Goal: Information Seeking & Learning: Learn about a topic

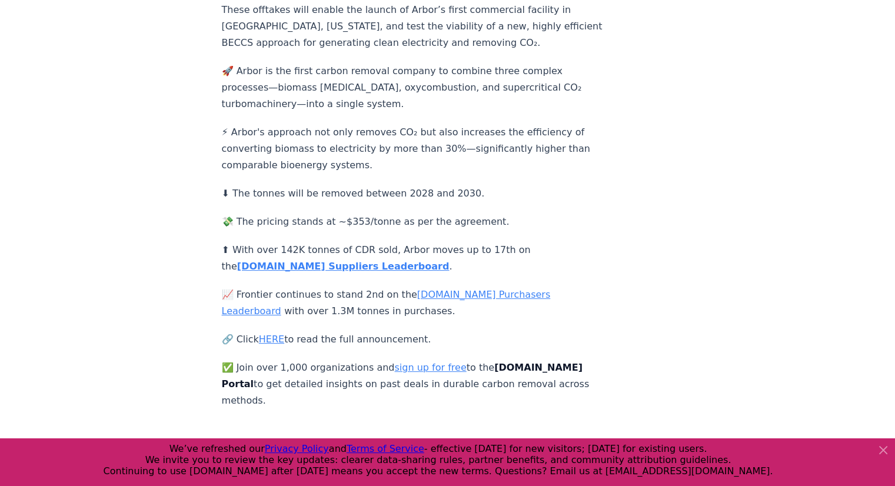
scroll to position [315, 0]
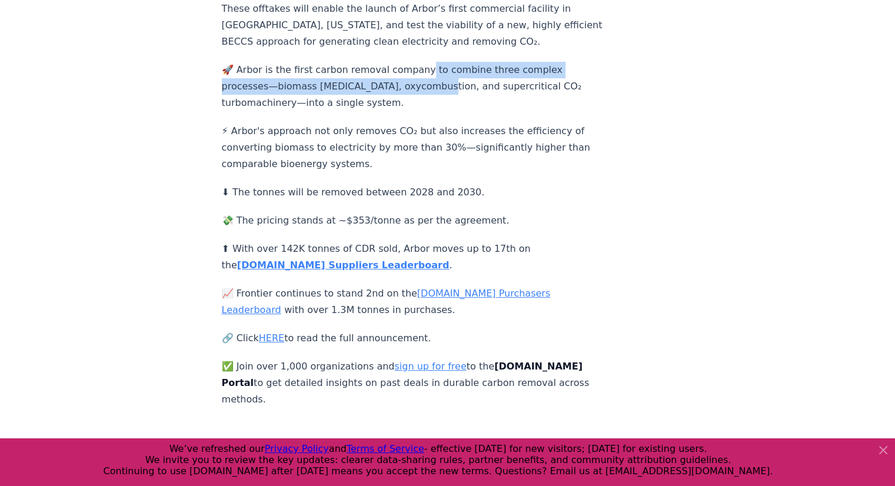
drag, startPoint x: 415, startPoint y: 55, endPoint x: 420, endPoint y: 86, distance: 32.3
click at [420, 86] on p "🚀 Arbor is the first carbon removal company to combine three complex processes—…" at bounding box center [416, 86] width 389 height 49
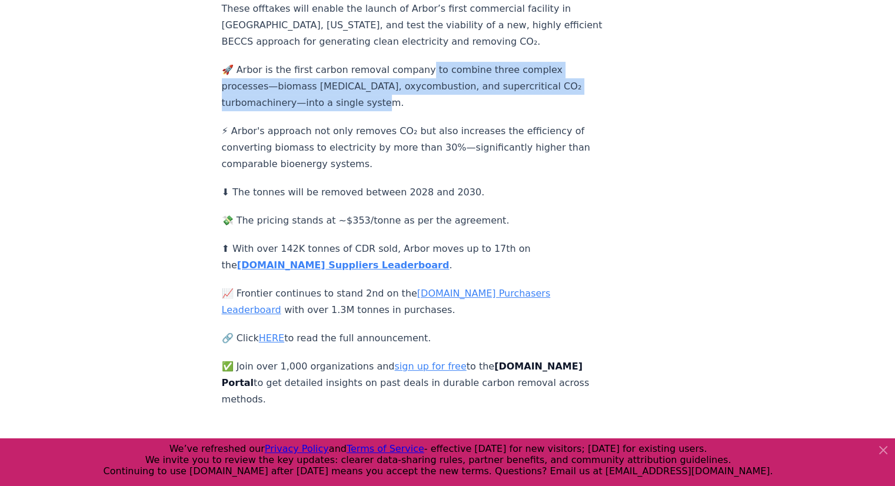
click at [420, 86] on p "🚀 Arbor is the first carbon removal company to combine three complex processes—…" at bounding box center [416, 86] width 389 height 49
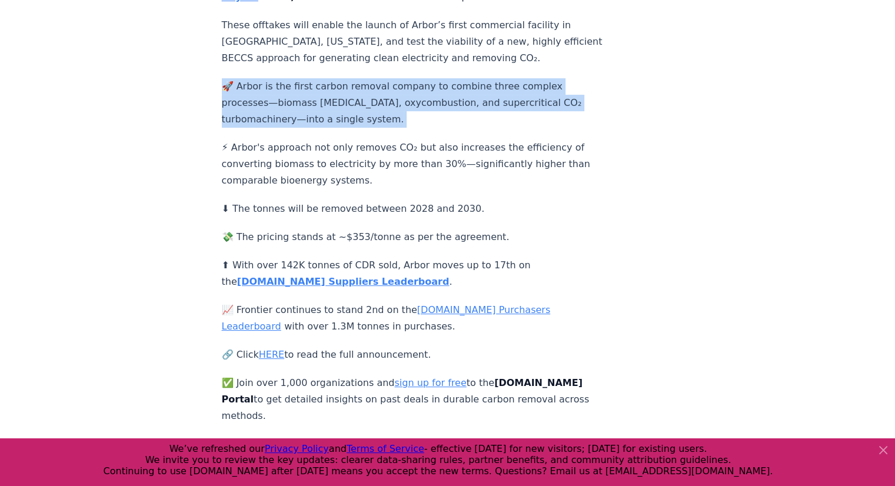
scroll to position [230, 0]
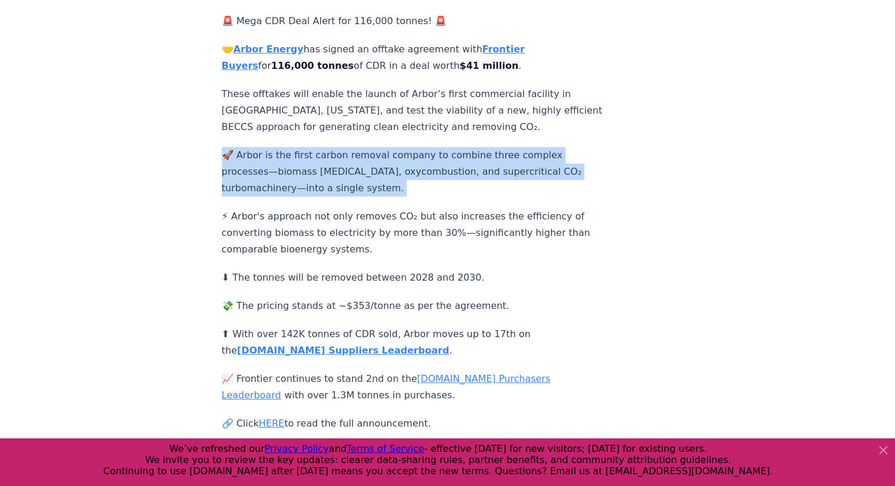
click at [528, 153] on p "🚀 Arbor is the first carbon removal company to combine three complex processes—…" at bounding box center [416, 171] width 389 height 49
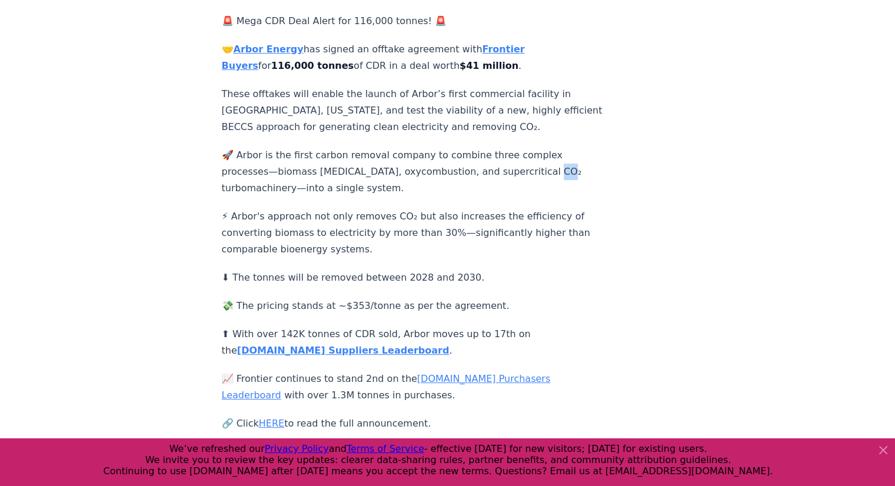
click at [528, 153] on p "🚀 Arbor is the first carbon removal company to combine three complex processes—…" at bounding box center [416, 171] width 389 height 49
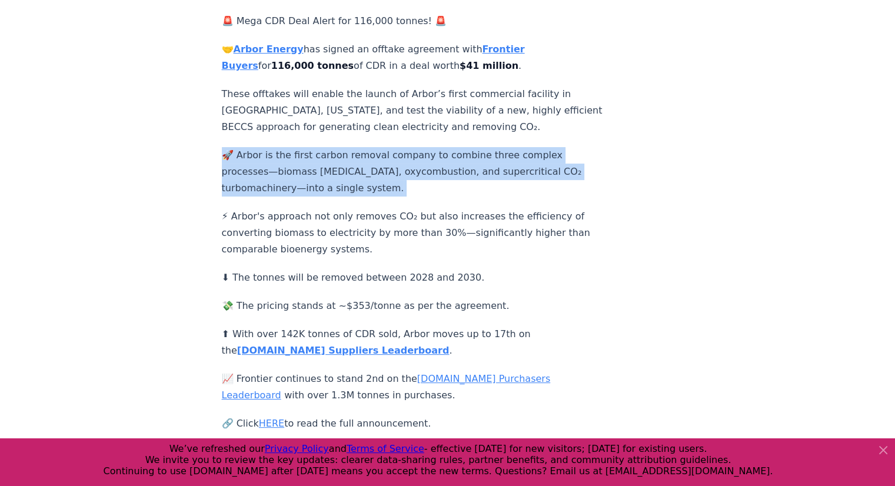
click at [528, 153] on p "🚀 Arbor is the first carbon removal company to combine three complex processes—…" at bounding box center [416, 171] width 389 height 49
click at [527, 172] on p "🚀 Arbor is the first carbon removal company to combine three complex processes—…" at bounding box center [416, 171] width 389 height 49
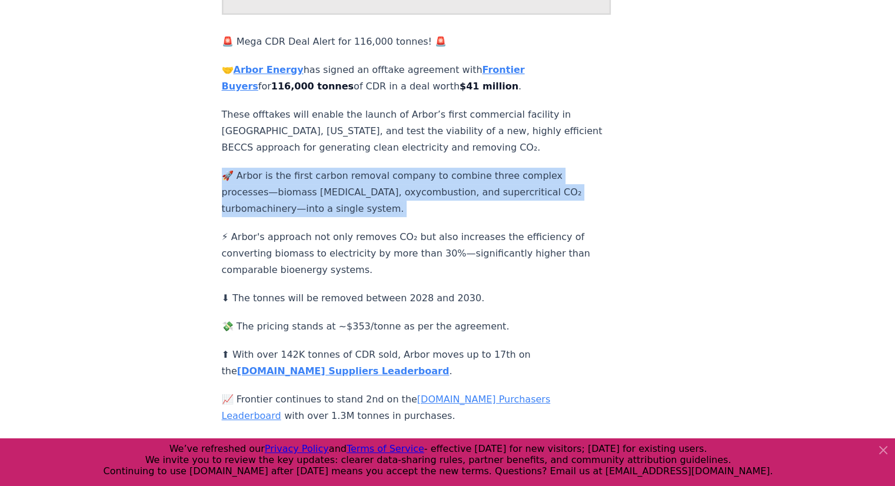
scroll to position [201, 0]
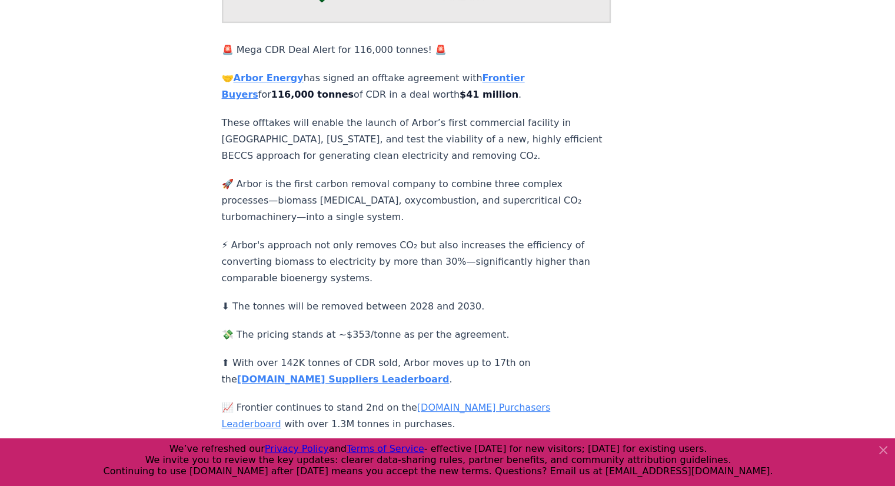
click at [546, 149] on p "These offtakes will enable the launch of Arbor’s first commercial facility in […" at bounding box center [416, 139] width 389 height 49
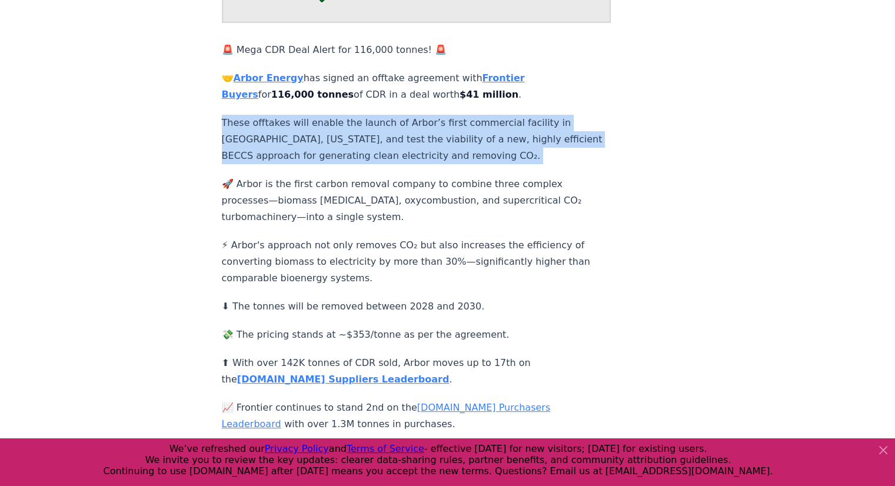
click at [546, 149] on p "These offtakes will enable the launch of Arbor’s first commercial facility in […" at bounding box center [416, 139] width 389 height 49
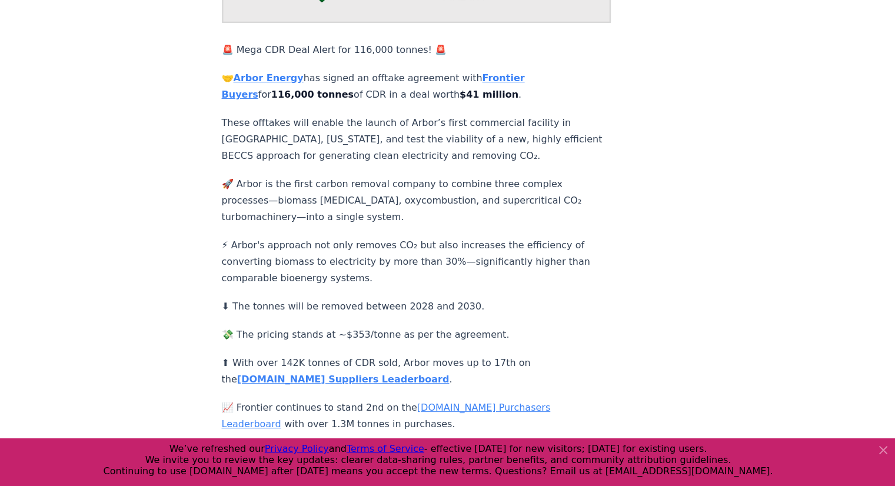
click at [546, 184] on p "🚀 Arbor is the first carbon removal company to combine three complex processes—…" at bounding box center [416, 200] width 389 height 49
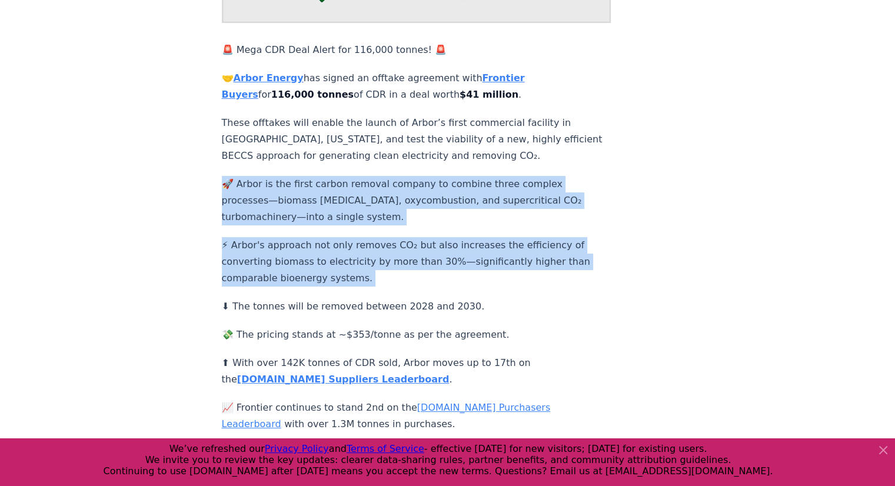
drag, startPoint x: 546, startPoint y: 184, endPoint x: 555, endPoint y: 238, distance: 54.2
click at [555, 238] on div "🚨 Mega CDR Deal Alert for 116,000 tonnes! 🚨 🤝 Arbor Energy has signed an offtak…" at bounding box center [416, 224] width 389 height 596
click at [555, 238] on p "⚡ Arbor's approach not only removes CO₂ but also increases the efficiency of co…" at bounding box center [416, 261] width 389 height 49
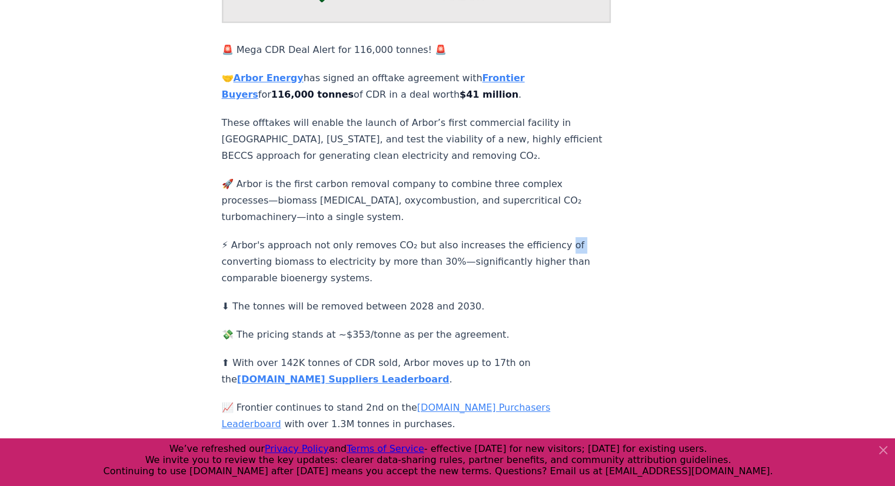
click at [555, 238] on p "⚡ Arbor's approach not only removes CO₂ but also increases the efficiency of co…" at bounding box center [416, 261] width 389 height 49
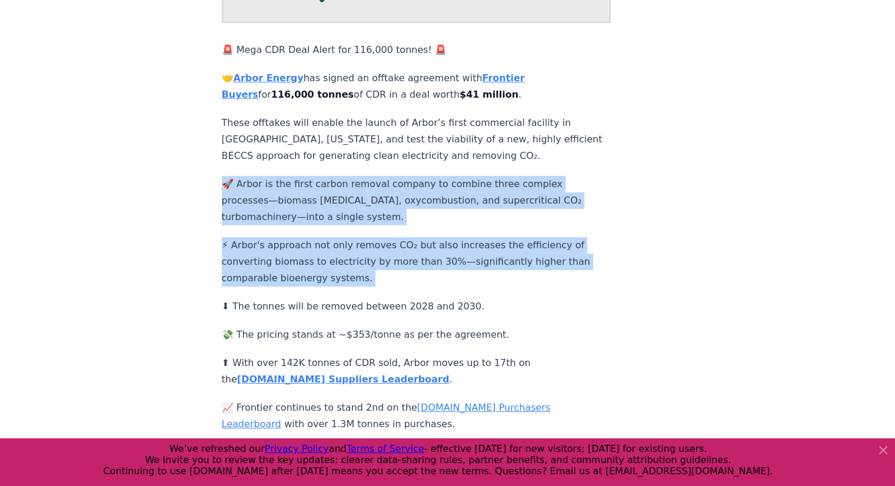
drag, startPoint x: 555, startPoint y: 238, endPoint x: 530, endPoint y: 193, distance: 50.8
click at [530, 193] on div "🚨 Mega CDR Deal Alert for 116,000 tonnes! 🚨 🤝 Arbor Energy has signed an offtak…" at bounding box center [416, 224] width 389 height 596
click at [530, 193] on p "🚀 Arbor is the first carbon removal company to combine three complex processes—…" at bounding box center [416, 200] width 389 height 49
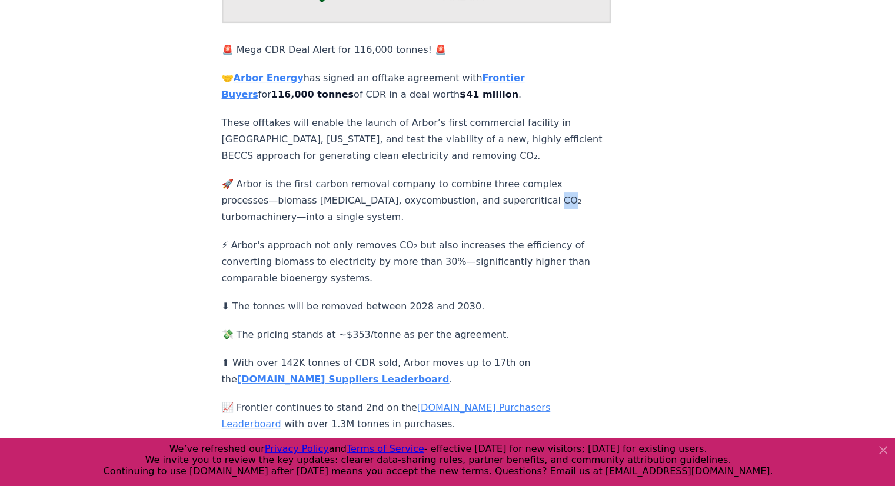
click at [530, 193] on p "🚀 Arbor is the first carbon removal company to combine three complex processes—…" at bounding box center [416, 200] width 389 height 49
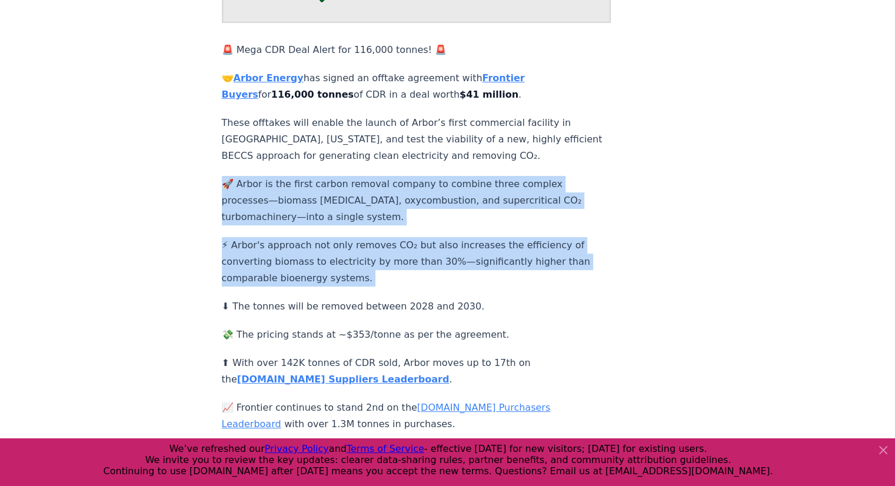
drag, startPoint x: 530, startPoint y: 193, endPoint x: 525, endPoint y: 236, distance: 43.9
click at [525, 236] on div "🚨 Mega CDR Deal Alert for 116,000 tonnes! 🚨 🤝 Arbor Energy has signed an offtak…" at bounding box center [416, 224] width 389 height 596
click at [522, 265] on p "⚡ Arbor's approach not only removes CO₂ but also increases the efficiency of co…" at bounding box center [416, 261] width 389 height 49
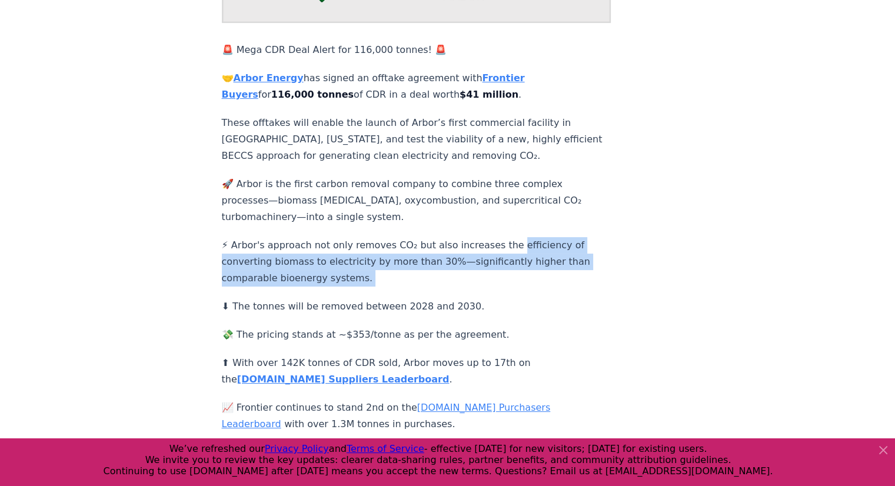
drag, startPoint x: 522, startPoint y: 265, endPoint x: 523, endPoint y: 232, distance: 32.4
click at [523, 237] on p "⚡ Arbor's approach not only removes CO₂ but also increases the efficiency of co…" at bounding box center [416, 261] width 389 height 49
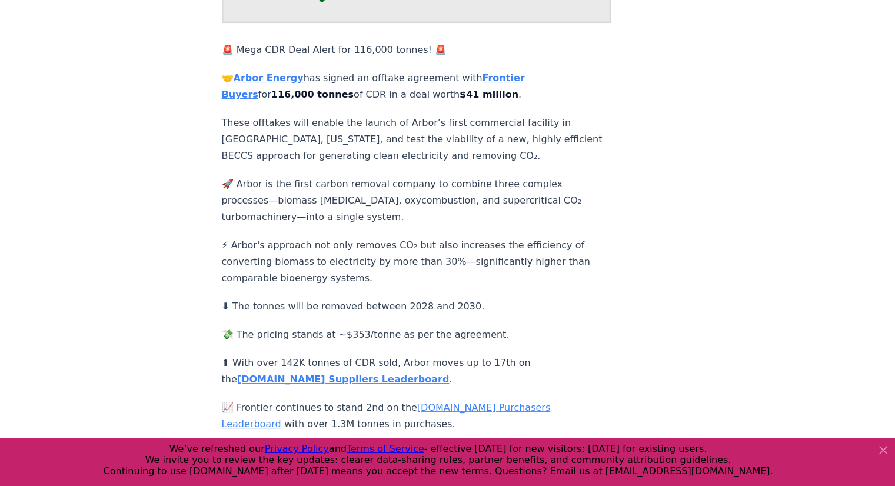
click at [433, 218] on div "🚨 Mega CDR Deal Alert for 116,000 tonnes! 🚨 🤝 Arbor Energy has signed an offtak…" at bounding box center [416, 224] width 389 height 596
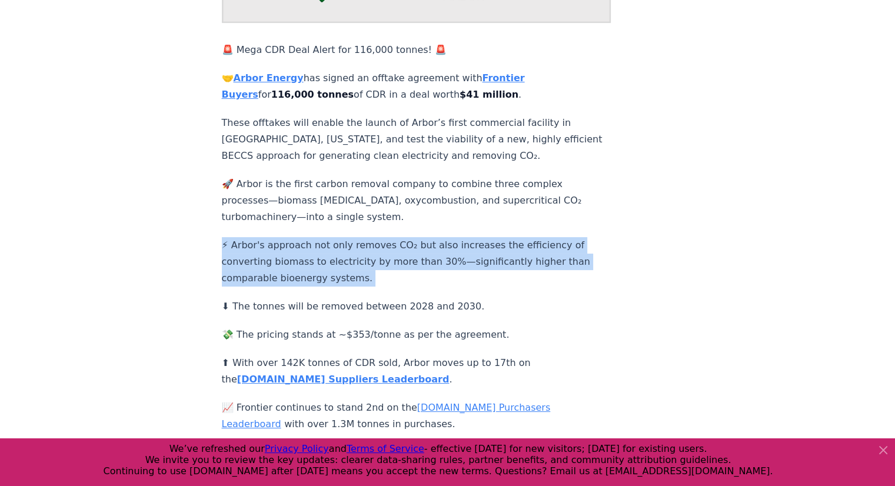
click at [433, 218] on div "🚨 Mega CDR Deal Alert for 116,000 tonnes! 🚨 🤝 Arbor Energy has signed an offtak…" at bounding box center [416, 224] width 389 height 596
click at [433, 216] on div "🚨 Mega CDR Deal Alert for 116,000 tonnes! 🚨 🤝 Arbor Energy has signed an offtak…" at bounding box center [416, 224] width 389 height 596
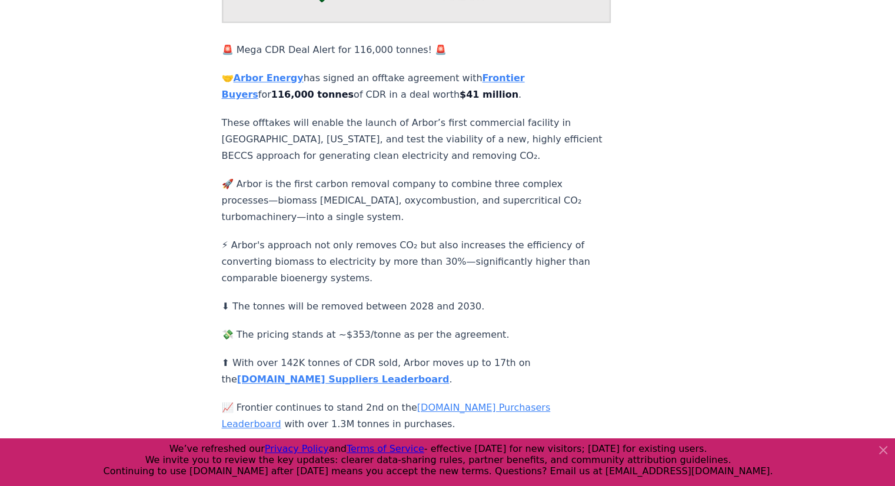
click at [429, 209] on p "🚀 Arbor is the first carbon removal company to combine three complex processes—…" at bounding box center [416, 200] width 389 height 49
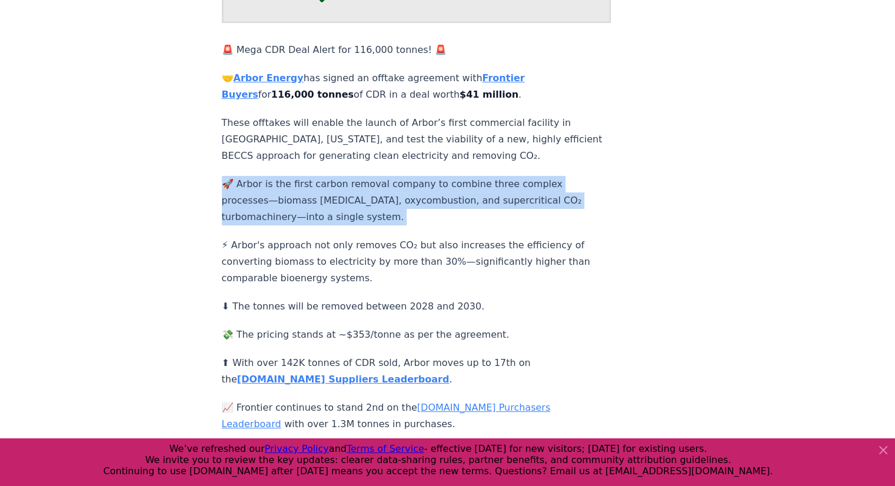
click at [429, 209] on p "🚀 Arbor is the first carbon removal company to combine three complex processes—…" at bounding box center [416, 200] width 389 height 49
drag, startPoint x: 388, startPoint y: 207, endPoint x: 241, endPoint y: 162, distance: 153.8
click at [241, 162] on div "🚨 Mega CDR Deal Alert for 116,000 tonnes! 🚨 🤝 Arbor Energy has signed an offtak…" at bounding box center [416, 224] width 389 height 596
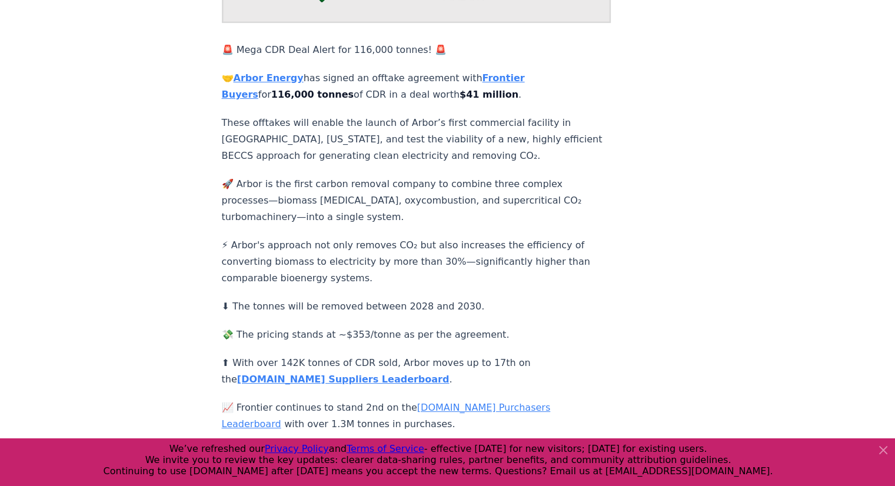
click at [365, 266] on p "⚡ Arbor's approach not only removes CO₂ but also increases the efficiency of co…" at bounding box center [416, 261] width 389 height 49
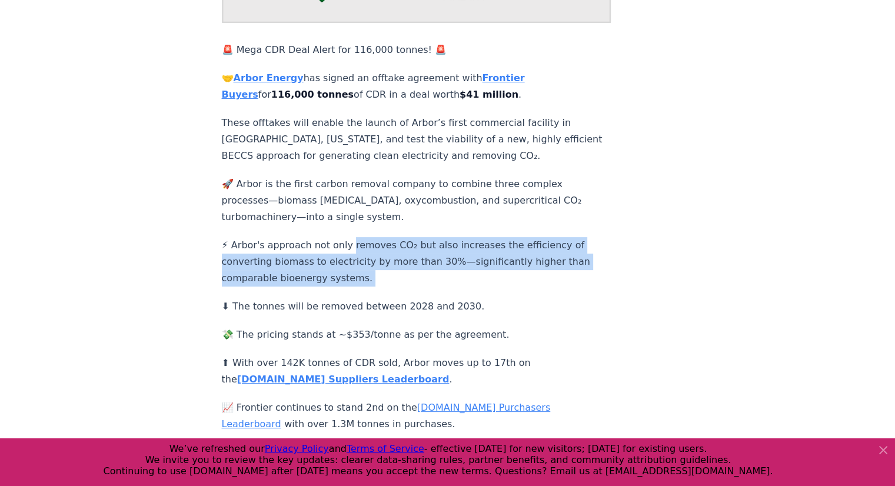
drag, startPoint x: 365, startPoint y: 266, endPoint x: 385, endPoint y: 225, distance: 45.8
click at [385, 237] on p "⚡ Arbor's approach not only removes CO₂ but also increases the efficiency of co…" at bounding box center [416, 261] width 389 height 49
click at [452, 258] on p "⚡ Arbor's approach not only removes CO₂ but also increases the efficiency of co…" at bounding box center [416, 261] width 389 height 49
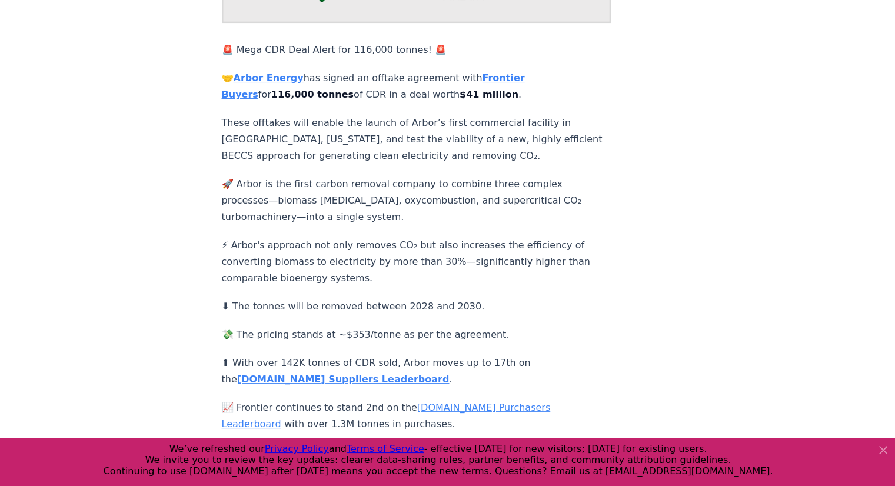
click at [452, 258] on p "⚡ Arbor's approach not only removes CO₂ but also increases the efficiency of co…" at bounding box center [416, 261] width 389 height 49
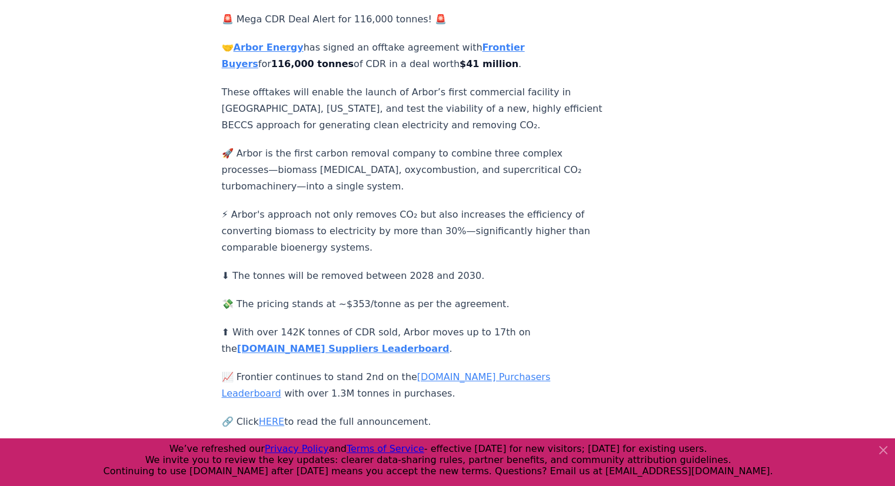
scroll to position [233, 0]
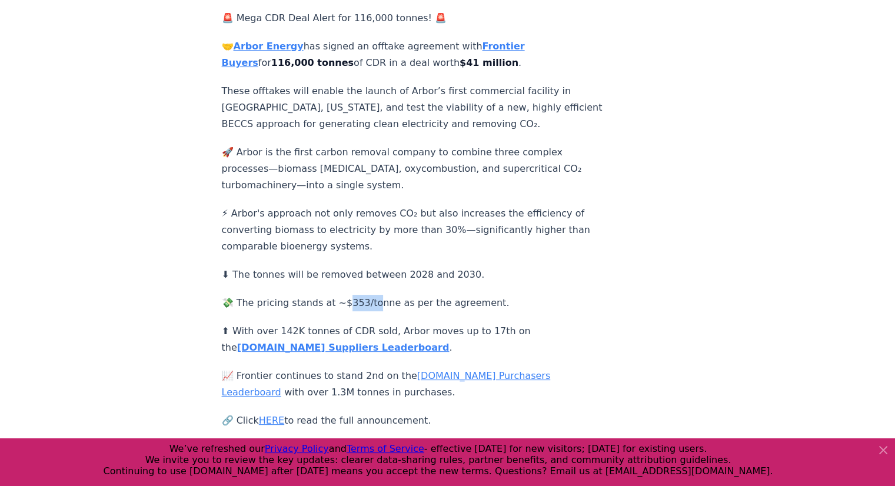
drag, startPoint x: 338, startPoint y: 289, endPoint x: 379, endPoint y: 288, distance: 41.2
click at [379, 295] on p "💸 The pricing stands at ~$353/tonne as per the agreement." at bounding box center [416, 303] width 389 height 16
click at [540, 323] on p "⬆ With over 142K tonnes of CDR sold, Arbor moves up to 17th on the [DOMAIN_NAME…" at bounding box center [416, 339] width 389 height 33
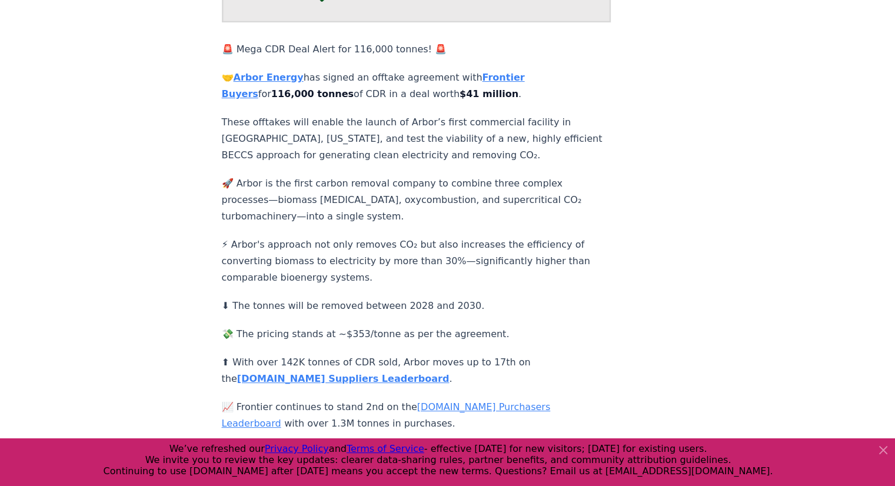
scroll to position [200, 0]
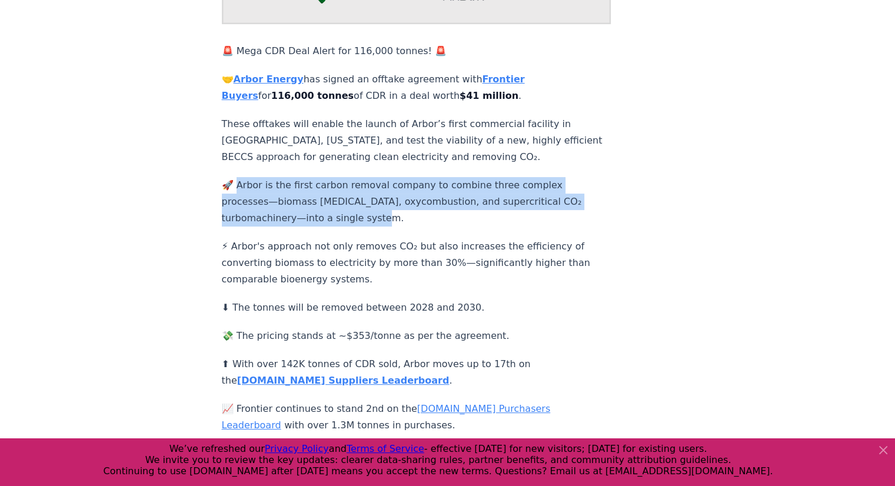
drag, startPoint x: 413, startPoint y: 208, endPoint x: 238, endPoint y: 157, distance: 182.6
click at [238, 157] on div "🚨 Mega CDR Deal Alert for 116,000 tonnes! 🚨 🤝 Arbor Energy has signed an offtak…" at bounding box center [416, 225] width 389 height 596
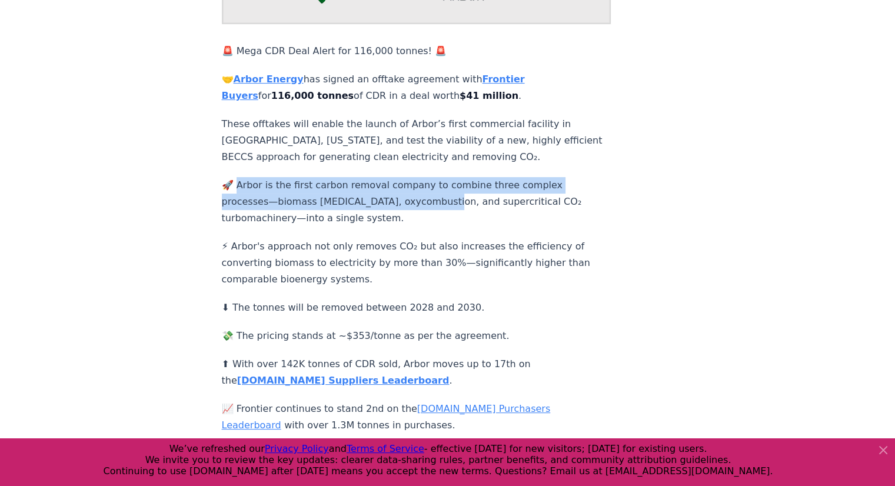
drag, startPoint x: 238, startPoint y: 157, endPoint x: 373, endPoint y: 189, distance: 139.6
click at [373, 189] on div "🚨 Mega CDR Deal Alert for 116,000 tonnes! 🚨 🤝 Arbor Energy has signed an offtak…" at bounding box center [416, 225] width 389 height 596
click at [373, 189] on p "🚀 Arbor is the first carbon removal company to combine three complex processes—…" at bounding box center [416, 201] width 389 height 49
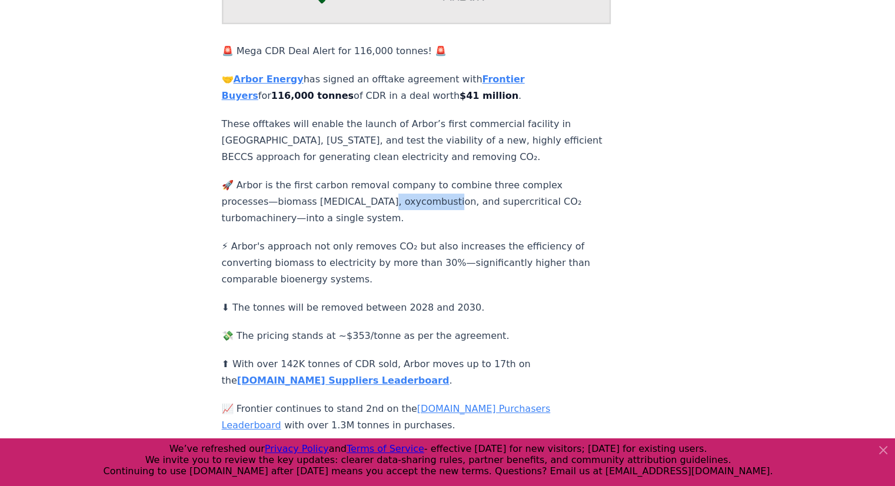
click at [373, 189] on p "🚀 Arbor is the first carbon removal company to combine three complex processes—…" at bounding box center [416, 201] width 389 height 49
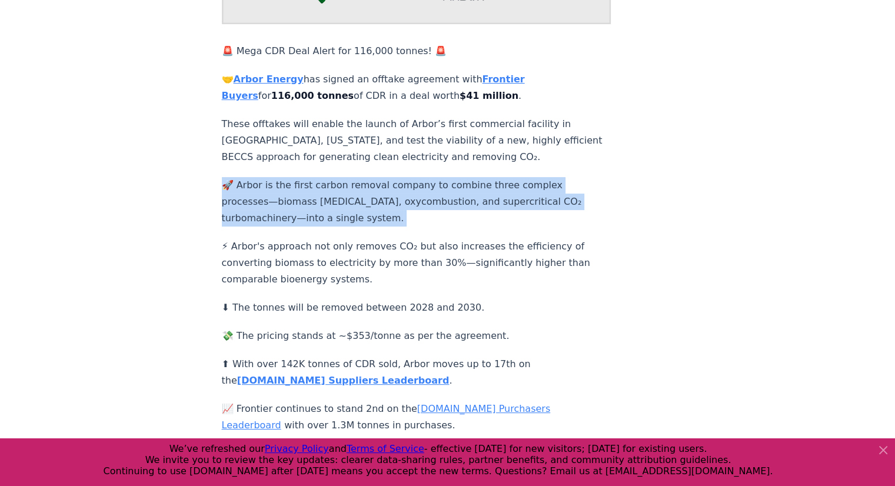
click at [373, 189] on p "🚀 Arbor is the first carbon removal company to combine three complex processes—…" at bounding box center [416, 201] width 389 height 49
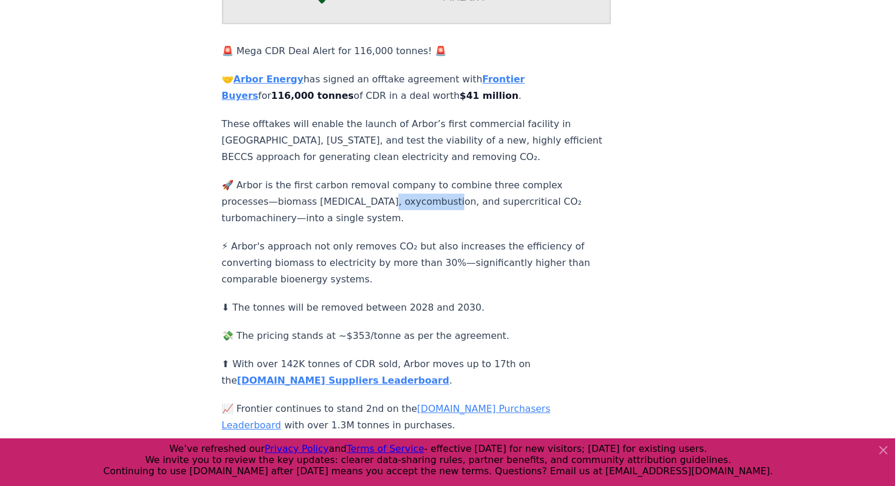
click at [373, 189] on p "🚀 Arbor is the first carbon removal company to combine three complex processes—…" at bounding box center [416, 201] width 389 height 49
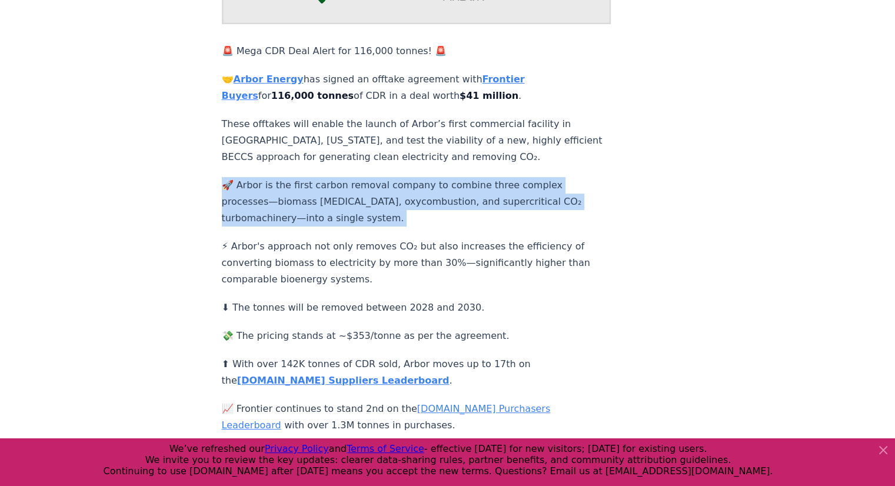
click at [373, 189] on p "🚀 Arbor is the first carbon removal company to combine three complex processes—…" at bounding box center [416, 201] width 389 height 49
click at [375, 200] on p "🚀 Arbor is the first carbon removal company to combine three complex processes—…" at bounding box center [416, 201] width 389 height 49
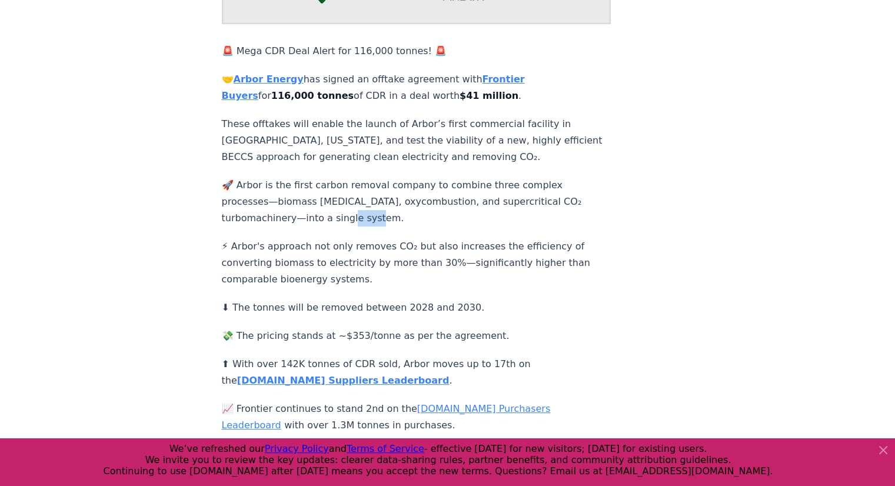
click at [375, 200] on p "🚀 Arbor is the first carbon removal company to combine three complex processes—…" at bounding box center [416, 201] width 389 height 49
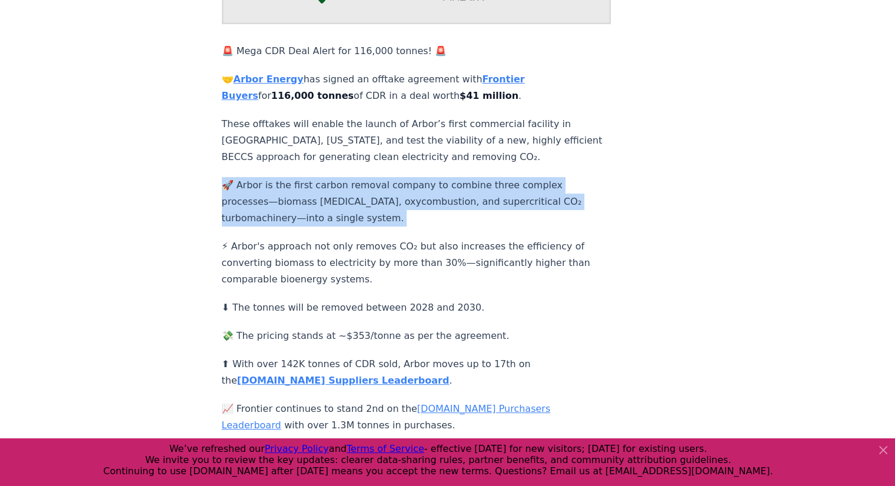
click at [375, 200] on p "🚀 Arbor is the first carbon removal company to combine three complex processes—…" at bounding box center [416, 201] width 389 height 49
click at [281, 193] on p "🚀 Arbor is the first carbon removal company to combine three complex processes—…" at bounding box center [416, 201] width 389 height 49
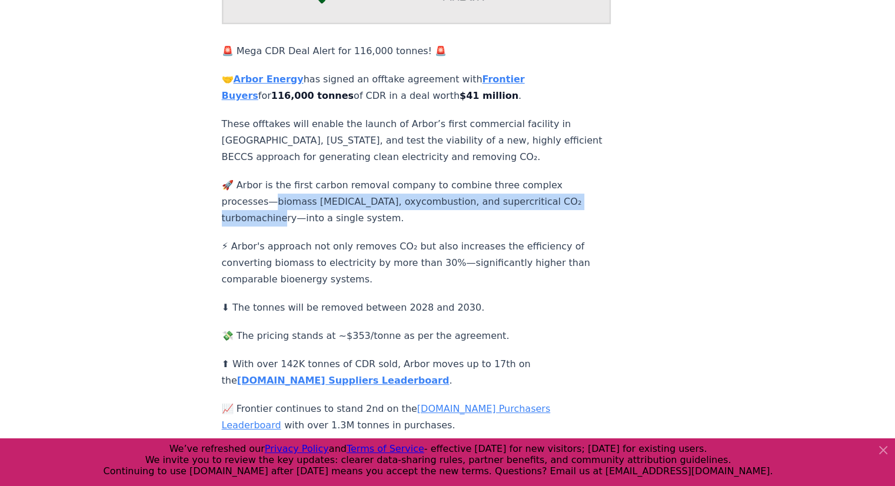
drag, startPoint x: 281, startPoint y: 193, endPoint x: 286, endPoint y: 206, distance: 14.2
click at [286, 206] on p "🚀 Arbor is the first carbon removal company to combine three complex processes—…" at bounding box center [416, 201] width 389 height 49
drag, startPoint x: 286, startPoint y: 206, endPoint x: 282, endPoint y: 195, distance: 12.5
click at [282, 195] on p "🚀 Arbor is the first carbon removal company to combine three complex processes—…" at bounding box center [416, 201] width 389 height 49
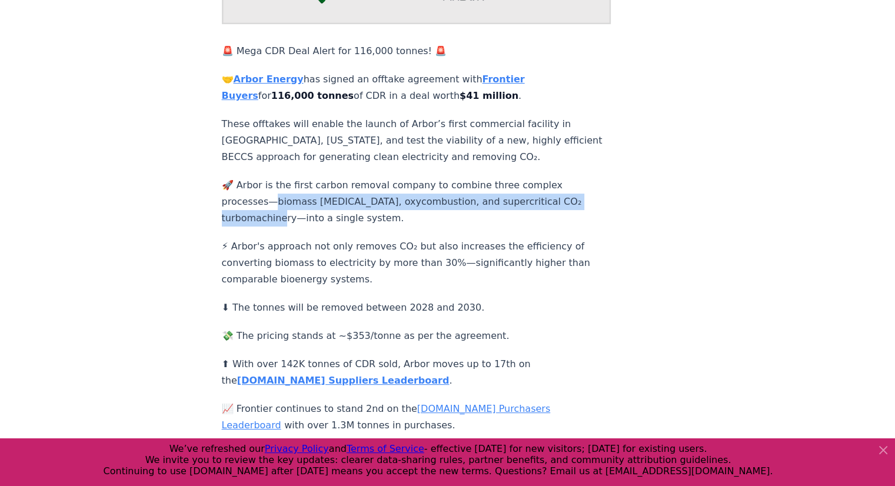
click at [282, 195] on p "🚀 Arbor is the first carbon removal company to combine three complex processes—…" at bounding box center [416, 201] width 389 height 49
drag, startPoint x: 282, startPoint y: 195, endPoint x: 280, endPoint y: 212, distance: 17.8
click at [280, 212] on p "🚀 Arbor is the first carbon removal company to combine three complex processes—…" at bounding box center [416, 201] width 389 height 49
drag, startPoint x: 280, startPoint y: 212, endPoint x: 280, endPoint y: 183, distance: 28.8
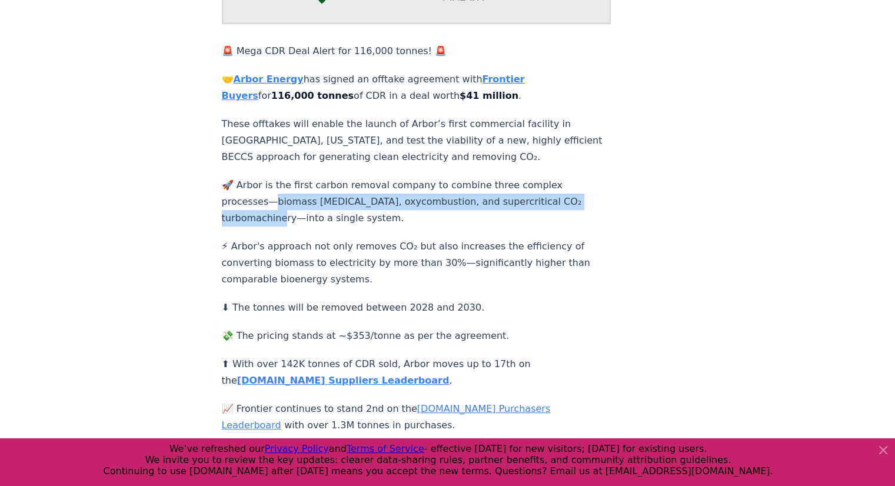
click at [280, 183] on p "🚀 Arbor is the first carbon removal company to combine three complex processes—…" at bounding box center [416, 201] width 389 height 49
drag, startPoint x: 280, startPoint y: 183, endPoint x: 278, endPoint y: 206, distance: 23.0
click at [278, 206] on p "🚀 Arbor is the first carbon removal company to combine three complex processes—…" at bounding box center [416, 201] width 389 height 49
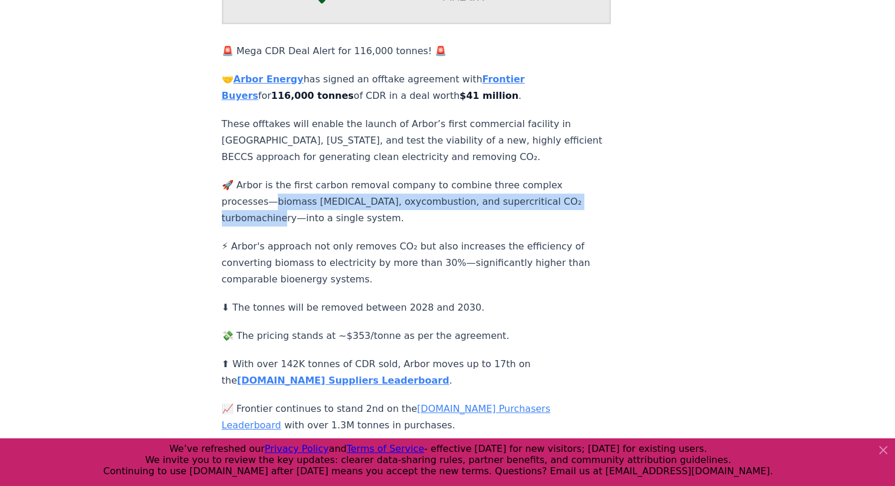
drag, startPoint x: 278, startPoint y: 206, endPoint x: 278, endPoint y: 193, distance: 13.0
click at [278, 193] on p "🚀 Arbor is the first carbon removal company to combine three complex processes—…" at bounding box center [416, 201] width 389 height 49
drag, startPoint x: 278, startPoint y: 193, endPoint x: 278, endPoint y: 203, distance: 10.0
click at [278, 203] on p "🚀 Arbor is the first carbon removal company to combine three complex processes—…" at bounding box center [416, 201] width 389 height 49
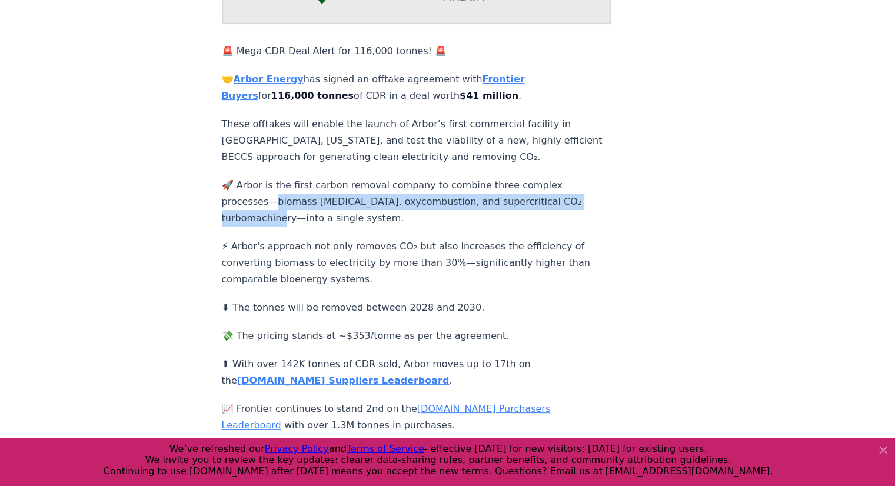
click at [218, 203] on div "[DATE] 🚨 Mega CDR Deal Alert! 🚨 Arbor Energy<>Frontier 🚨 Mega CDR Deal Alert fo…" at bounding box center [447, 182] width 823 height 680
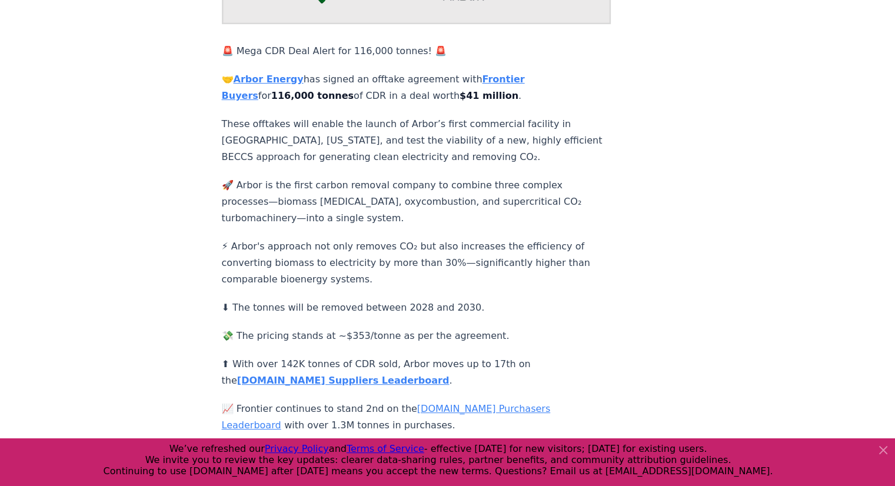
click at [272, 205] on p "🚀 Arbor is the first carbon removal company to combine three complex processes—…" at bounding box center [416, 201] width 389 height 49
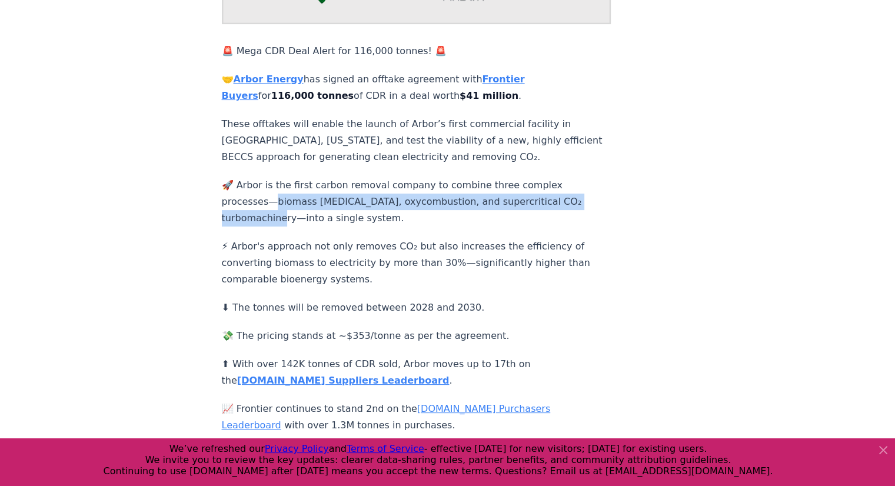
drag, startPoint x: 272, startPoint y: 205, endPoint x: 274, endPoint y: 196, distance: 9.1
click at [274, 196] on p "🚀 Arbor is the first carbon removal company to combine three complex processes—…" at bounding box center [416, 201] width 389 height 49
click at [273, 202] on p "🚀 Arbor is the first carbon removal company to combine three complex processes—…" at bounding box center [416, 201] width 389 height 49
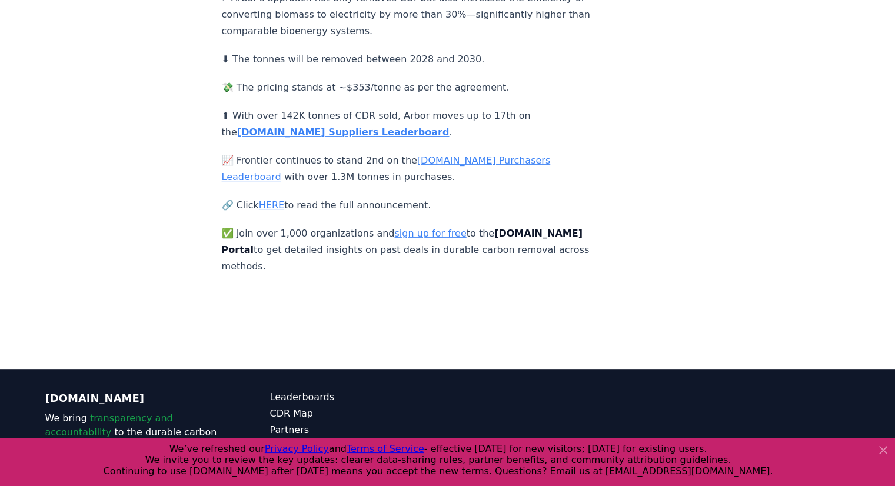
scroll to position [447, 0]
